Goal: Information Seeking & Learning: Find specific fact

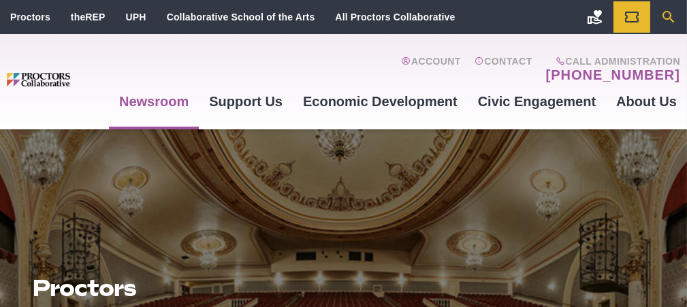
click at [668, 17] on icon "Search" at bounding box center [668, 17] width 16 height 16
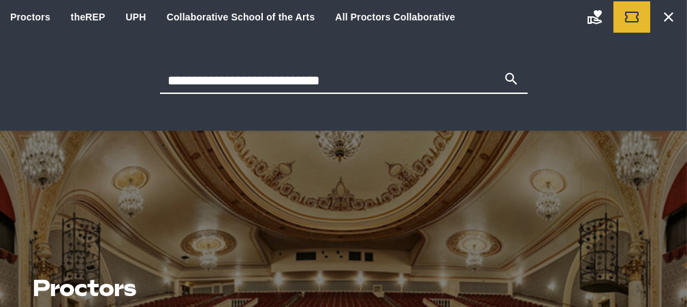
type input "**********"
click at [503, 71] on button "Search" at bounding box center [511, 80] width 16 height 19
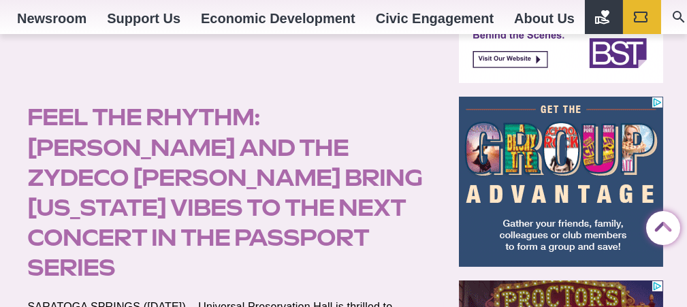
scroll to position [544, 0]
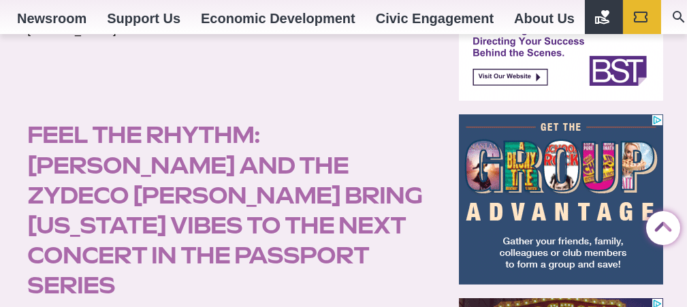
click at [542, 146] on img at bounding box center [561, 199] width 204 height 170
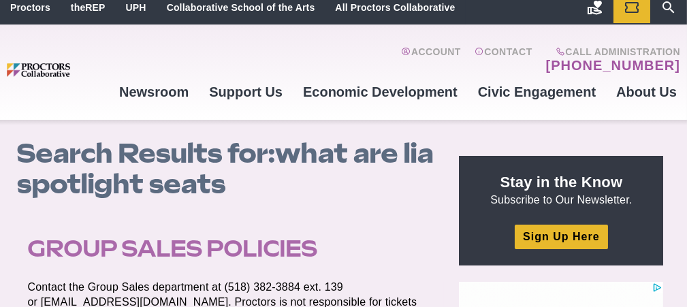
scroll to position [0, 0]
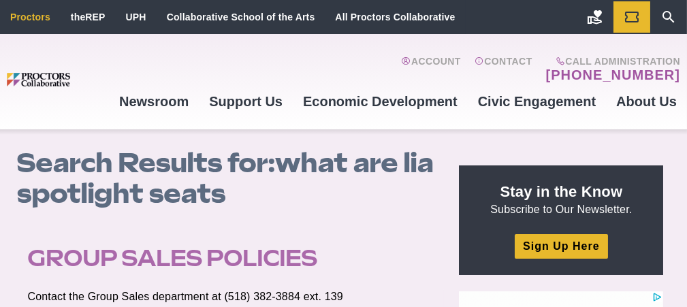
click at [40, 19] on link "Proctors" at bounding box center [30, 17] width 40 height 11
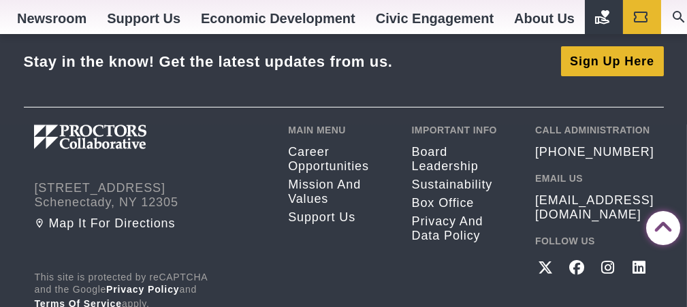
scroll to position [1021, 0]
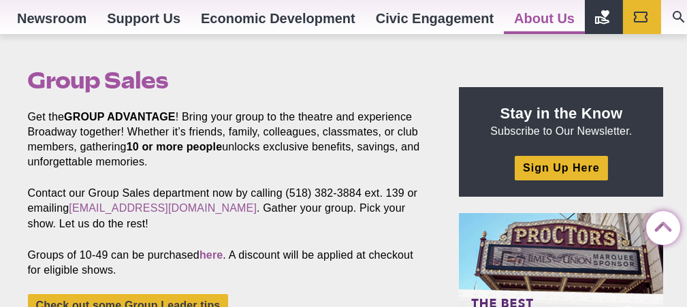
scroll to position [466, 0]
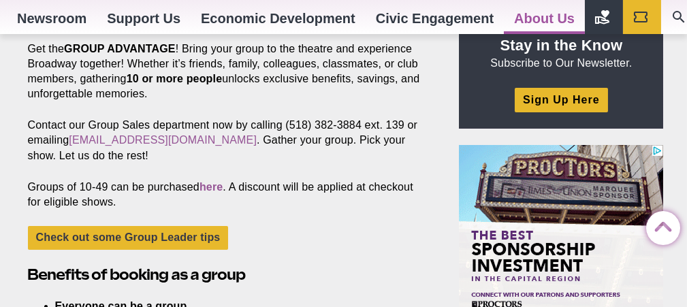
click at [529, 239] on img at bounding box center [561, 229] width 204 height 170
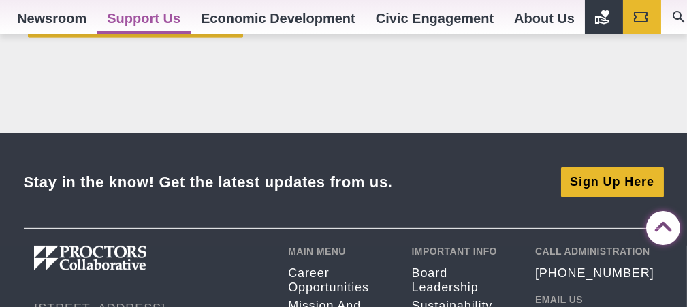
scroll to position [1225, 0]
